Goal: Navigation & Orientation: Find specific page/section

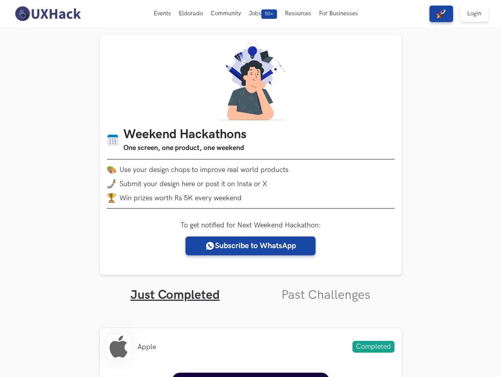
click at [250, 188] on li "Submit your design here or post it on Insta or X" at bounding box center [250, 183] width 287 height 9
click at [163, 14] on button "Events Live" at bounding box center [162, 13] width 25 height 27
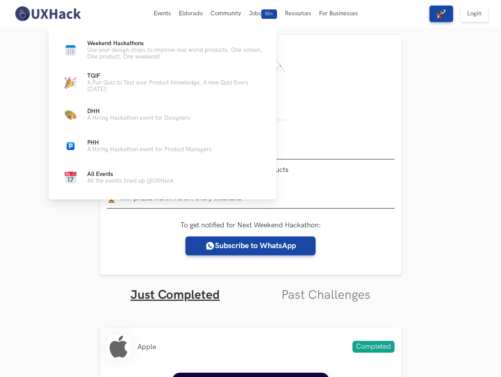
click at [191, 14] on button "Eldorado" at bounding box center [191, 13] width 32 height 27
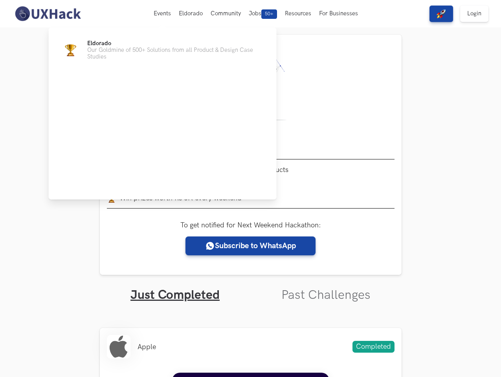
click at [225, 14] on button "Community" at bounding box center [226, 13] width 38 height 27
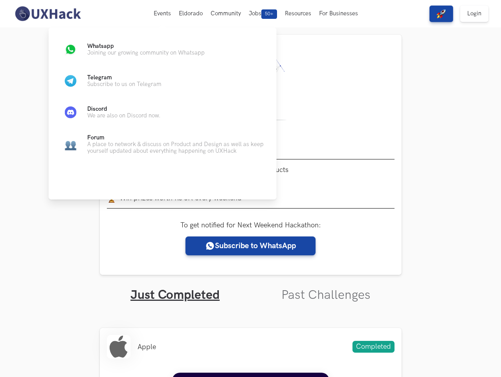
click at [263, 14] on span "50+" at bounding box center [269, 13] width 16 height 9
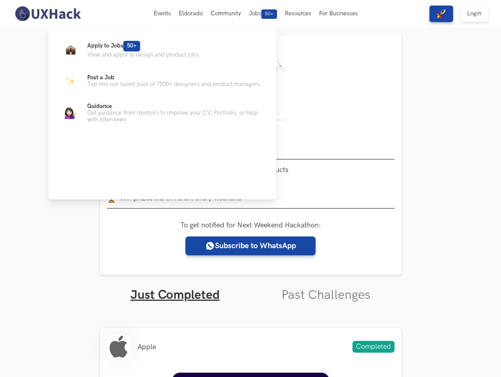
click at [299, 14] on button "Resources" at bounding box center [298, 13] width 34 height 27
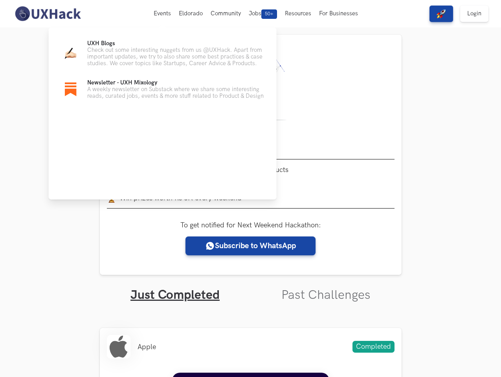
click at [339, 14] on button "For Businesses" at bounding box center [338, 13] width 47 height 27
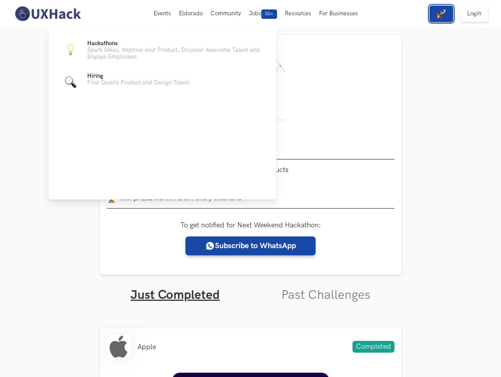
click at [441, 14] on img "button" at bounding box center [440, 13] width 9 height 9
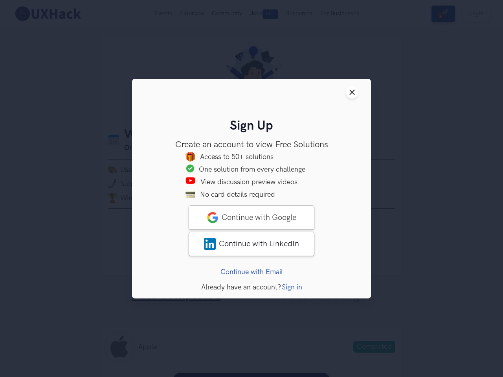
click at [251, 276] on link "Continue with Email" at bounding box center [251, 271] width 62 height 8
